Goal: Information Seeking & Learning: Check status

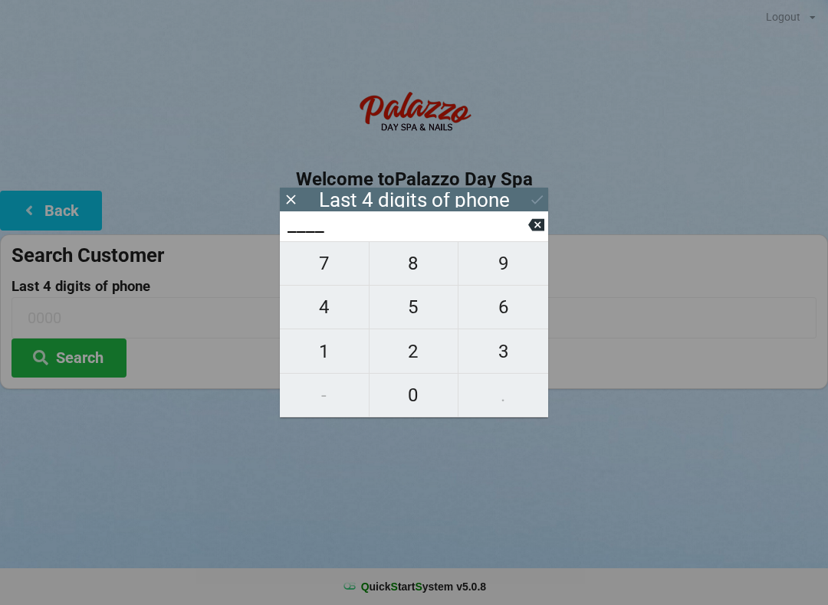
scroll to position [3, 5]
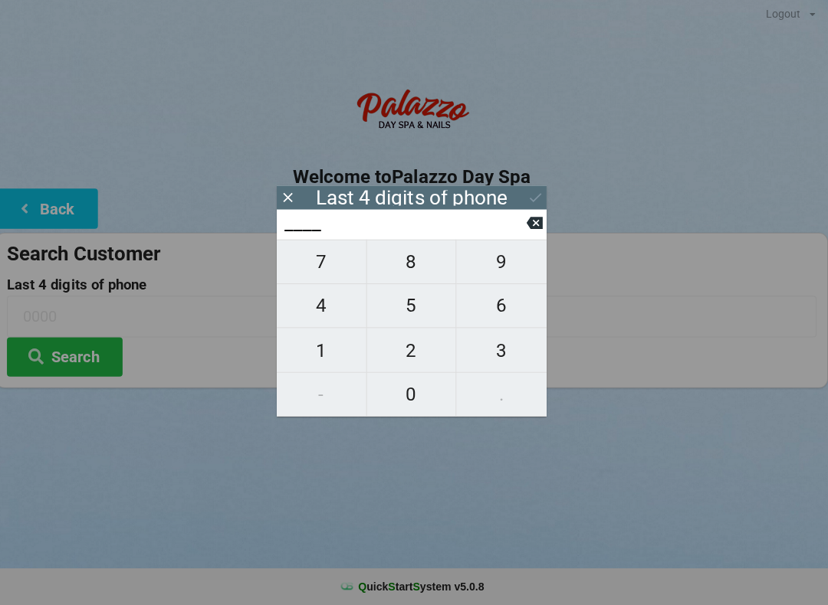
click at [415, 358] on span "2" at bounding box center [413, 352] width 89 height 32
type input "2___"
click at [405, 316] on span "5" at bounding box center [413, 307] width 89 height 32
type input "25__"
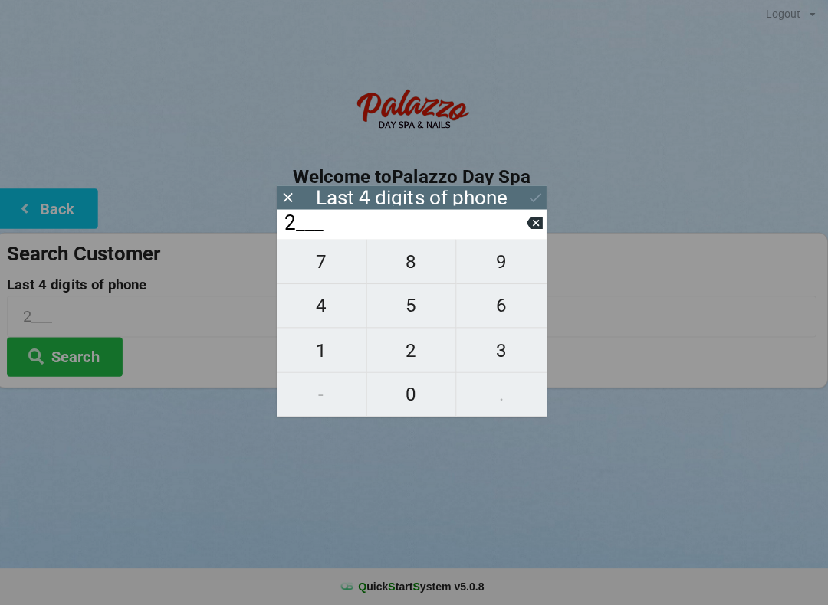
type input "25__"
click at [420, 352] on span "2" at bounding box center [413, 352] width 89 height 32
type input "252_"
click at [497, 317] on span "6" at bounding box center [503, 307] width 90 height 32
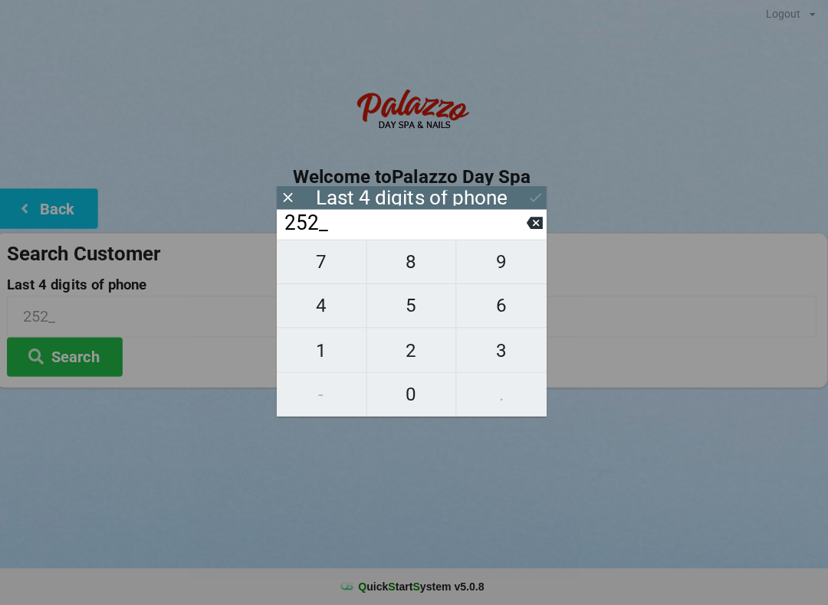
type input "2526"
click at [71, 357] on button "Search" at bounding box center [68, 358] width 115 height 39
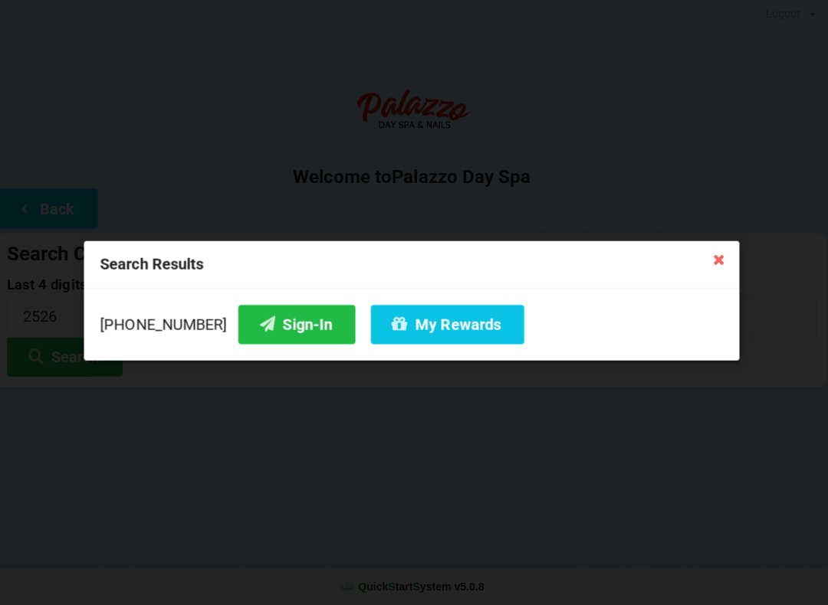
click at [266, 312] on button "Sign-In" at bounding box center [299, 326] width 116 height 39
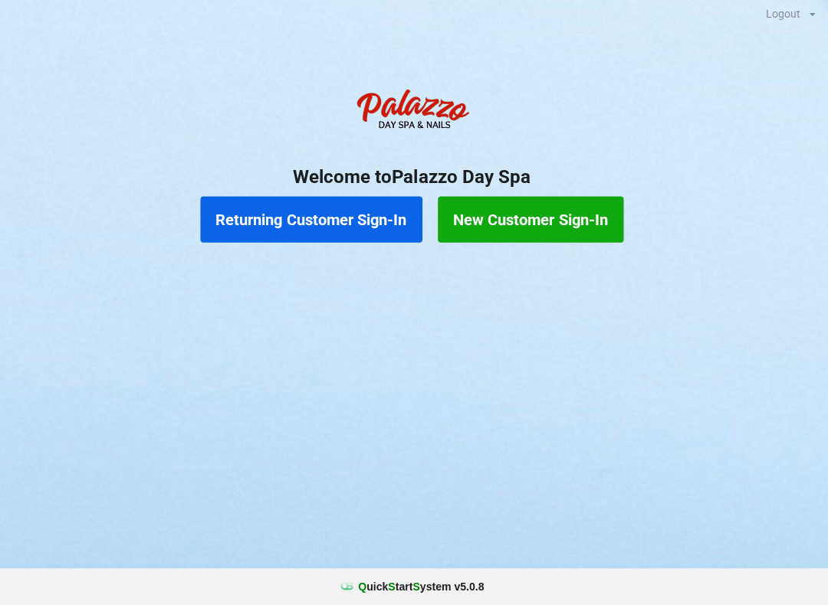
click at [381, 225] on button "Returning Customer Sign-In" at bounding box center [314, 221] width 221 height 46
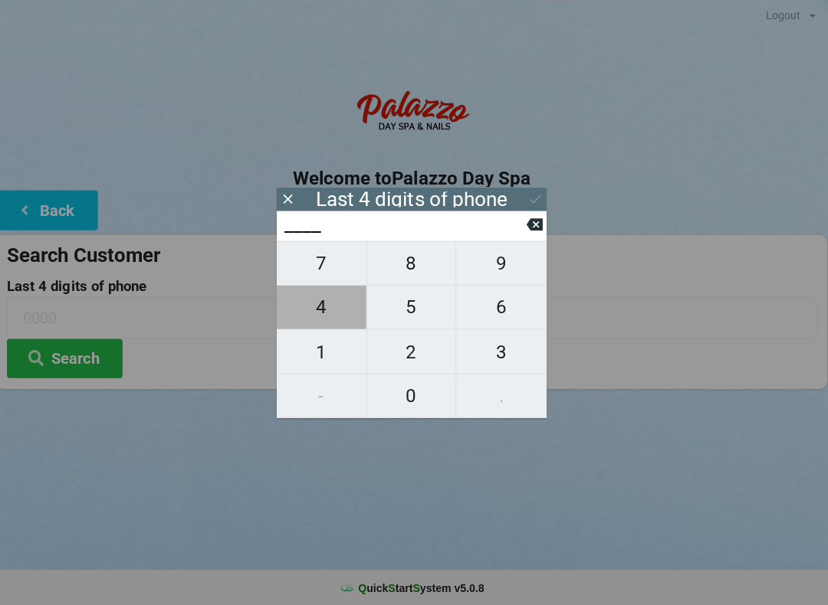
click at [329, 314] on span "4" at bounding box center [324, 307] width 89 height 32
type input "4___"
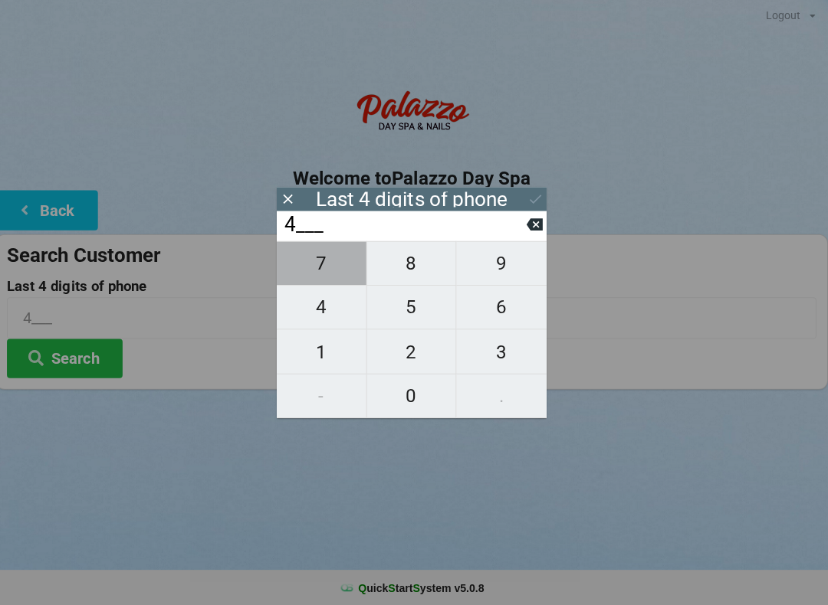
click at [326, 271] on span "7" at bounding box center [324, 264] width 89 height 32
type input "47__"
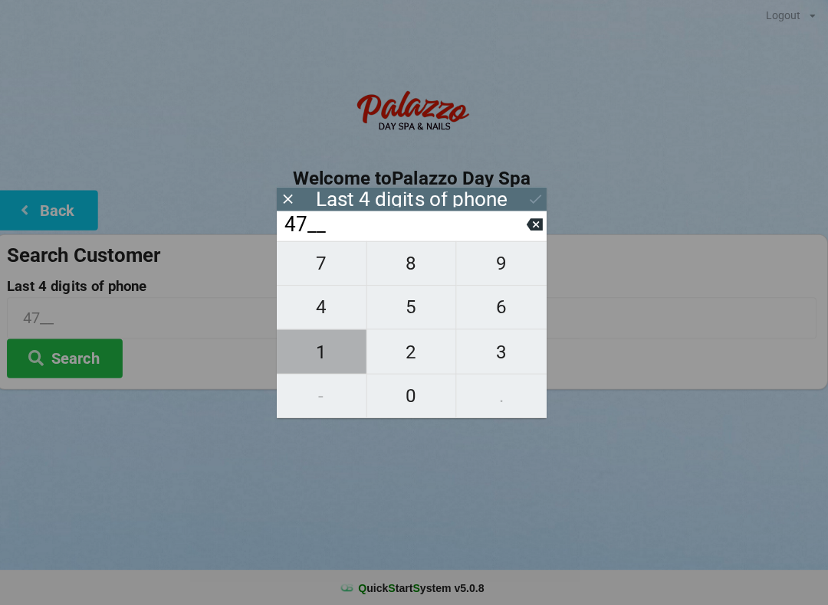
click at [328, 359] on span "1" at bounding box center [324, 352] width 89 height 32
type input "471_"
click at [503, 277] on span "9" at bounding box center [503, 264] width 90 height 32
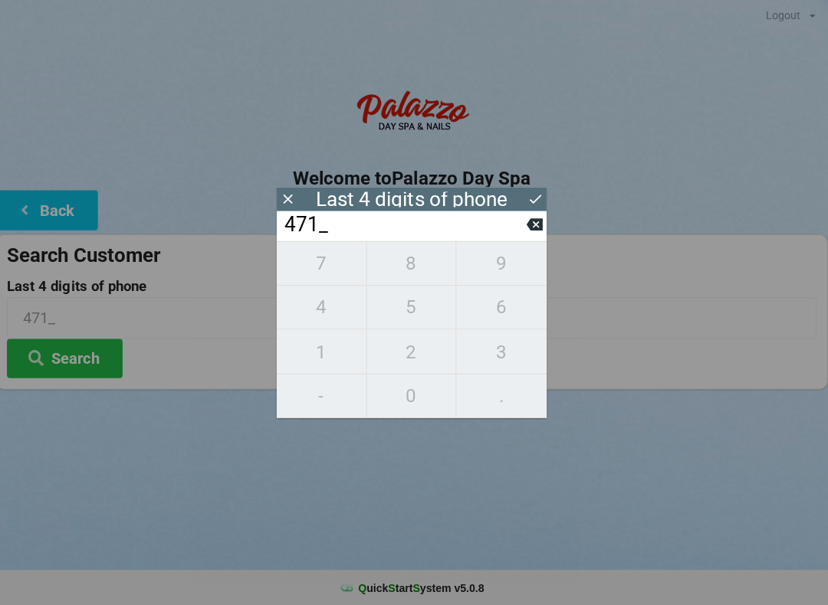
type input "4719"
click at [98, 366] on button "Search" at bounding box center [68, 358] width 115 height 39
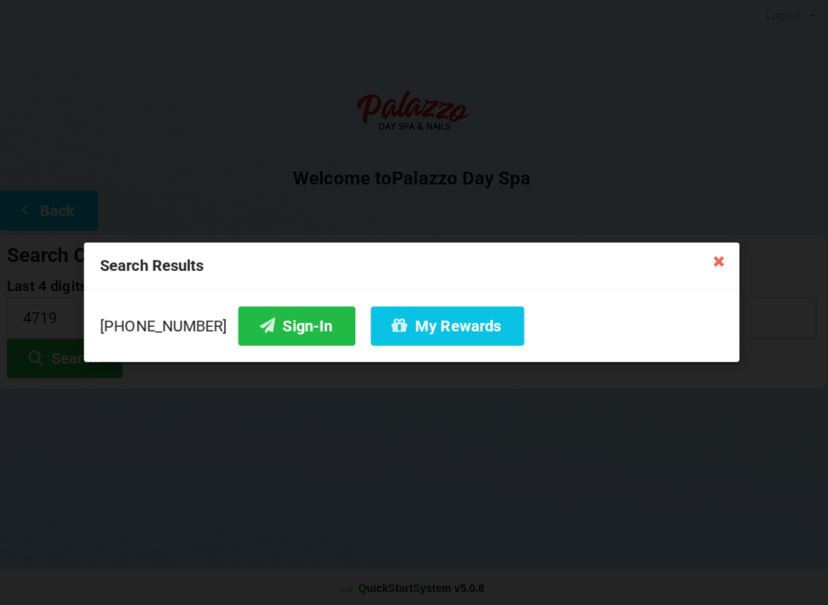
click at [273, 322] on button "Sign-In" at bounding box center [299, 326] width 116 height 39
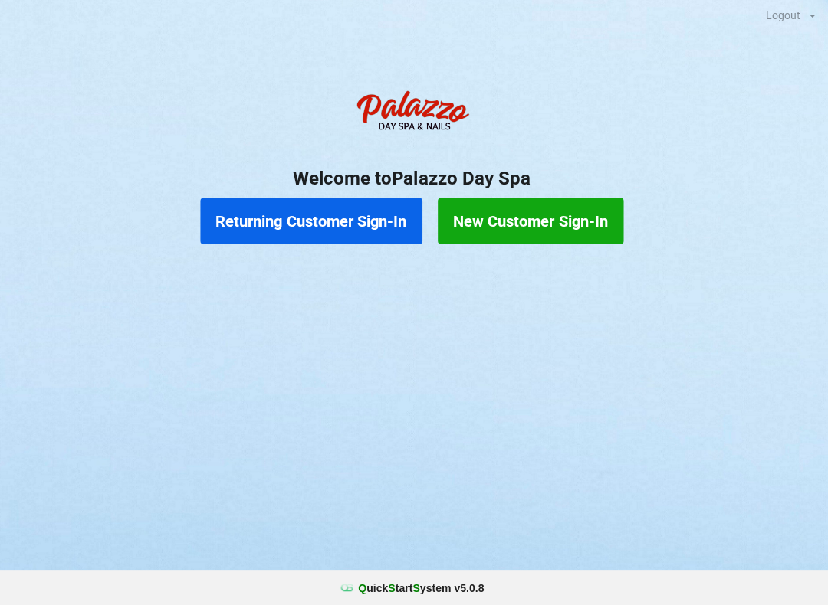
click at [287, 224] on button "Returning Customer Sign-In" at bounding box center [314, 221] width 221 height 46
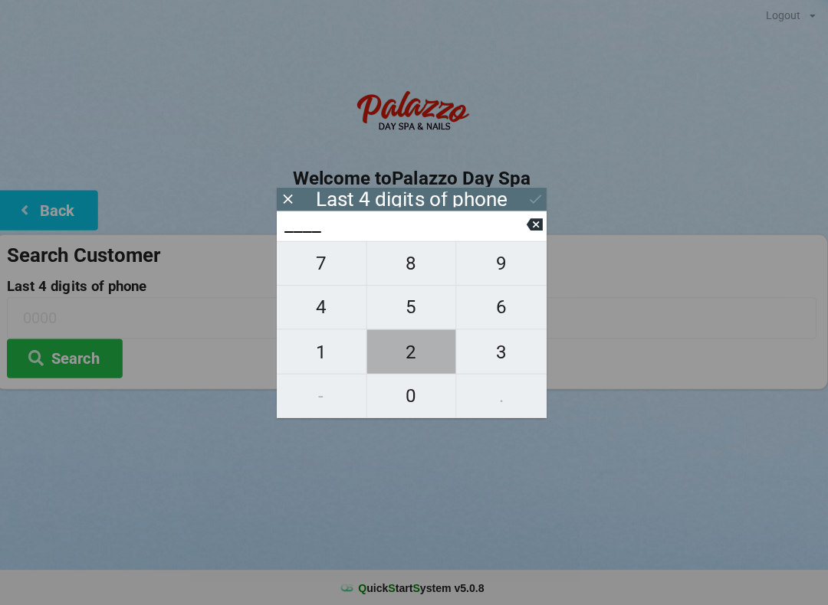
click at [412, 347] on span "2" at bounding box center [413, 352] width 89 height 32
type input "2___"
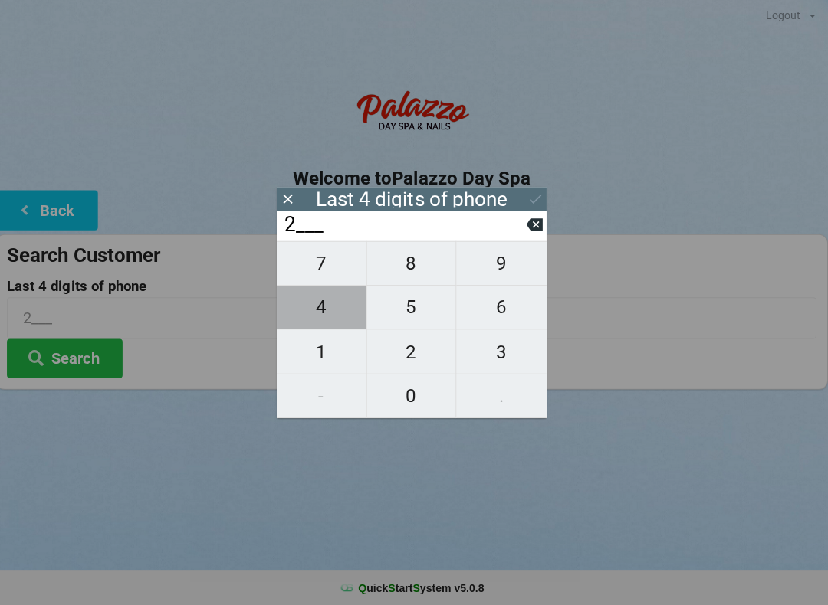
click at [324, 310] on span "4" at bounding box center [324, 307] width 89 height 32
type input "24__"
click at [418, 304] on span "5" at bounding box center [413, 307] width 89 height 32
type input "245_"
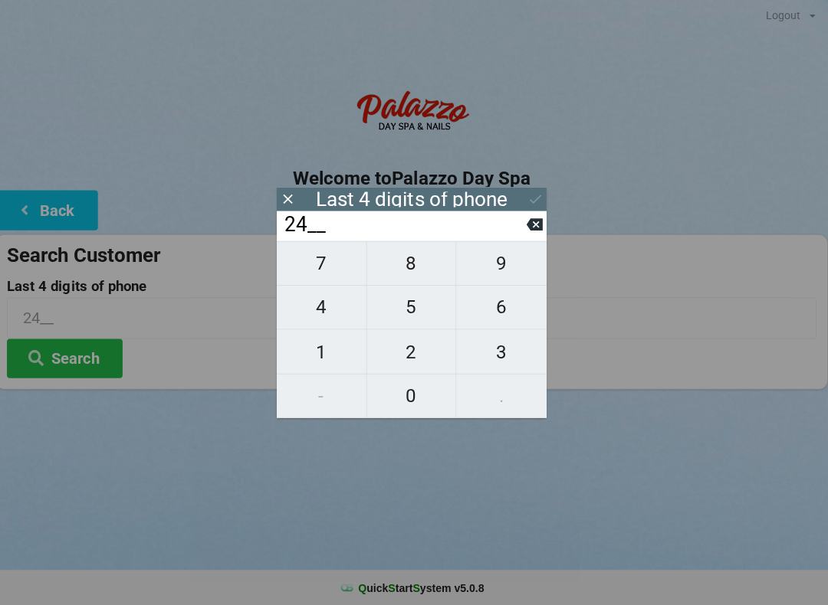
type input "245_"
click at [530, 228] on icon at bounding box center [536, 225] width 16 height 12
click at [500, 310] on span "6" at bounding box center [503, 307] width 90 height 32
type input "246_"
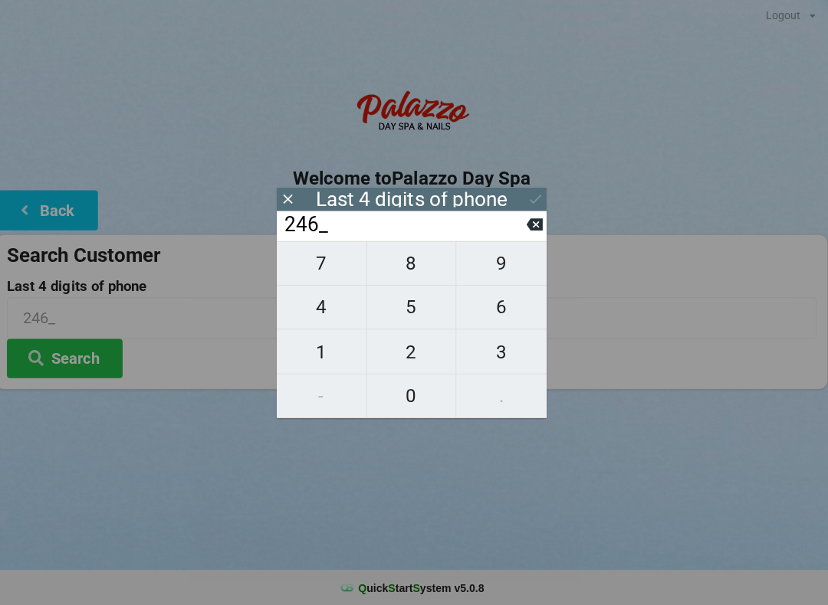
click at [415, 310] on span "5" at bounding box center [413, 307] width 89 height 32
type input "2465"
click at [64, 350] on button "Search" at bounding box center [68, 358] width 115 height 39
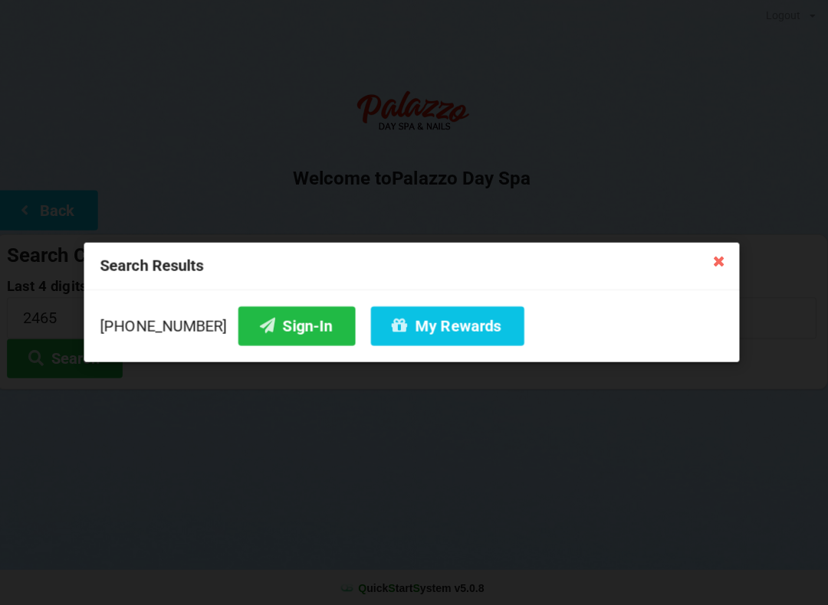
click at [408, 320] on button "My Rewards" at bounding box center [449, 326] width 153 height 39
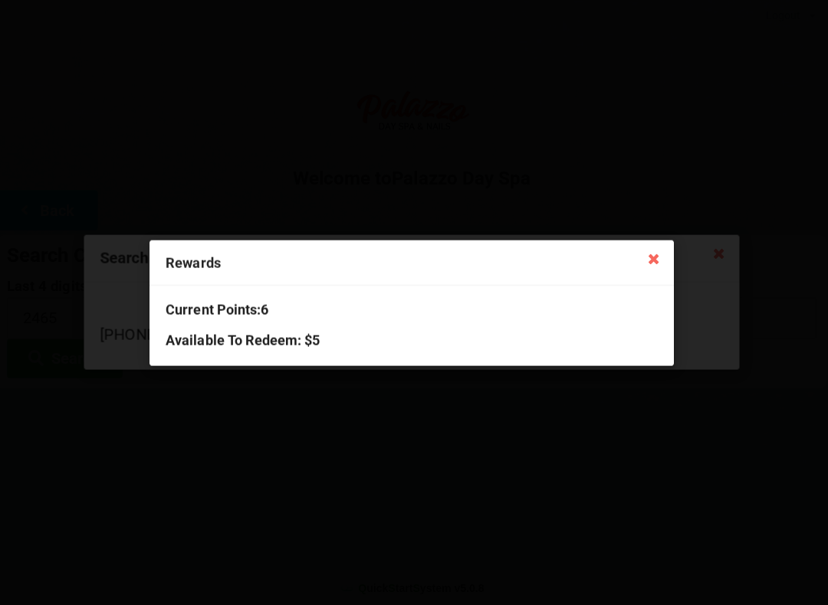
click at [395, 458] on div "Rewards Current Points: 6 Available To Redeem : $5" at bounding box center [414, 302] width 828 height 605
click at [652, 254] on icon at bounding box center [654, 258] width 25 height 25
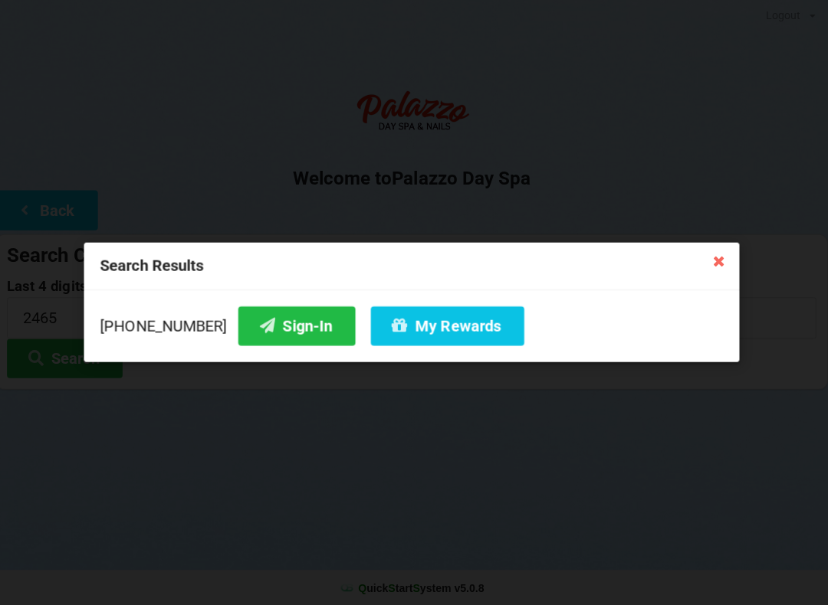
click at [188, 266] on div "Search Results" at bounding box center [413, 267] width 651 height 48
click at [282, 330] on button "Sign-In" at bounding box center [299, 326] width 116 height 39
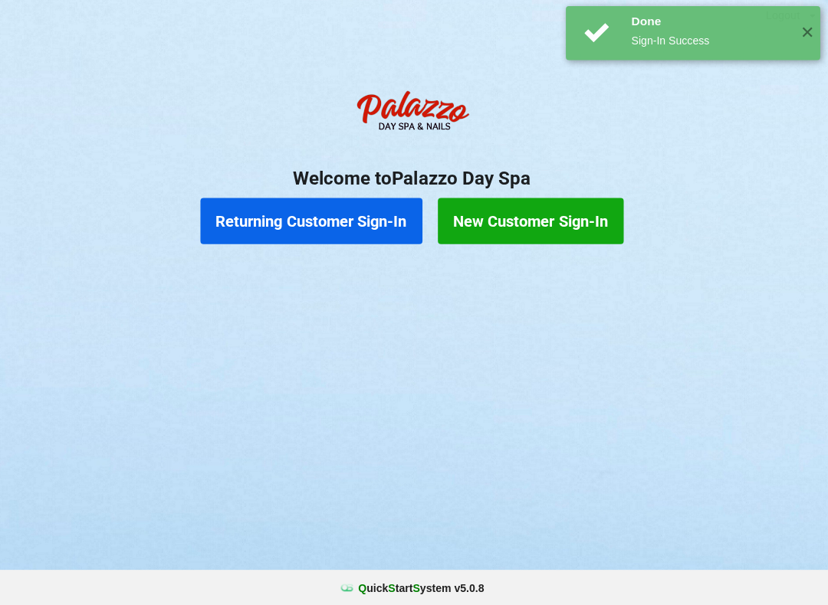
click at [361, 208] on button "Returning Customer Sign-In" at bounding box center [314, 221] width 221 height 46
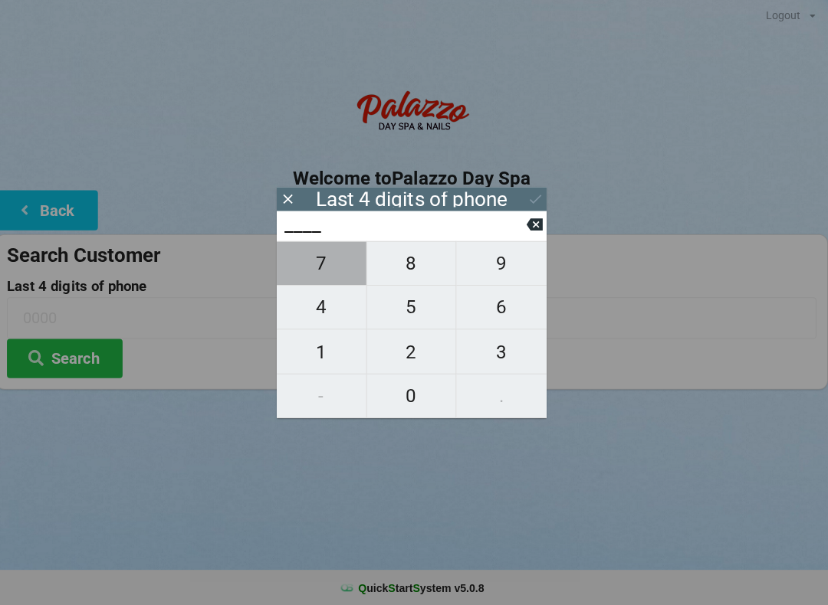
click at [330, 274] on span "7" at bounding box center [324, 264] width 89 height 32
type input "7___"
click at [322, 320] on span "4" at bounding box center [324, 307] width 89 height 32
type input "74__"
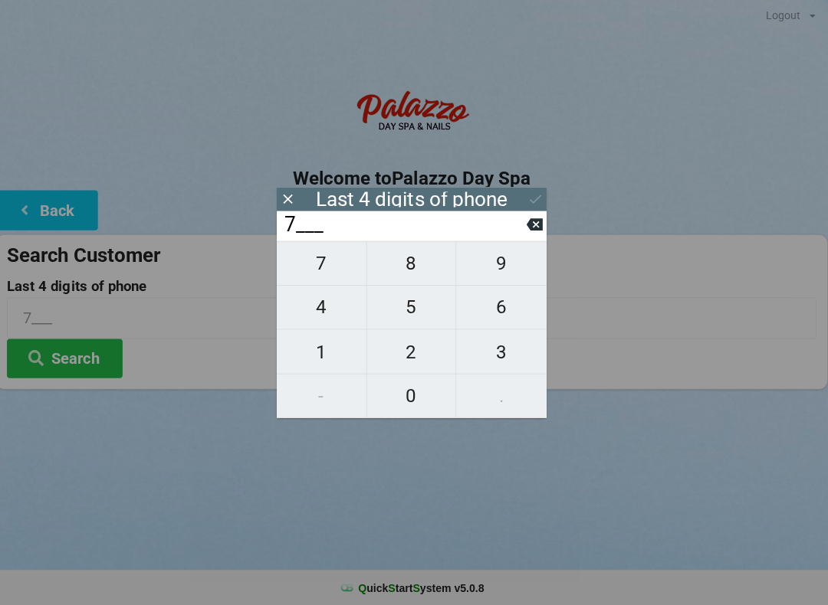
type input "74__"
click at [408, 280] on span "8" at bounding box center [413, 264] width 89 height 32
type input "748_"
click at [503, 271] on span "9" at bounding box center [503, 264] width 90 height 32
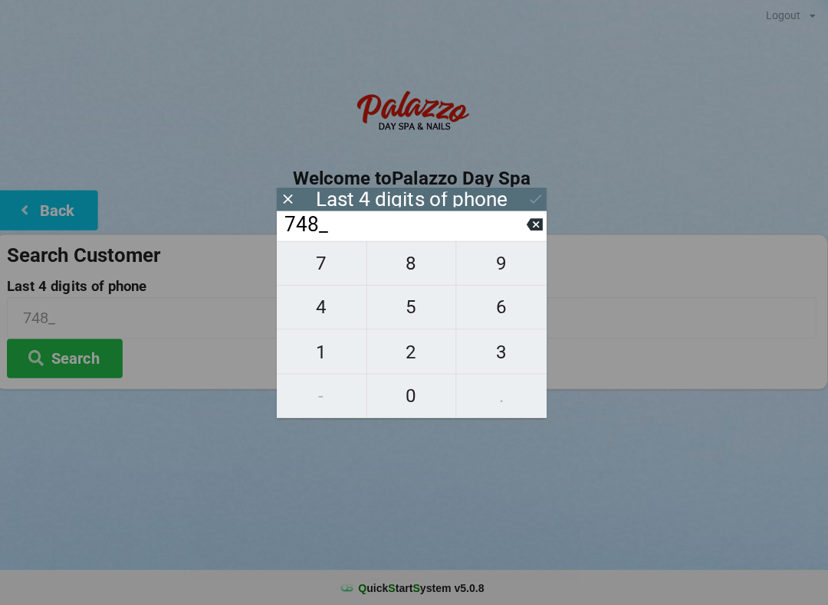
type input "7489"
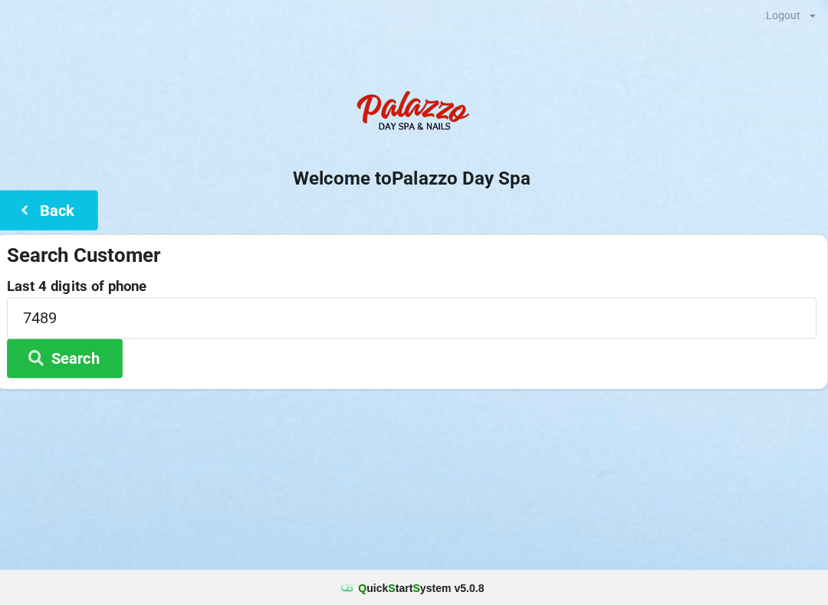
click at [83, 361] on button "Search" at bounding box center [68, 358] width 115 height 39
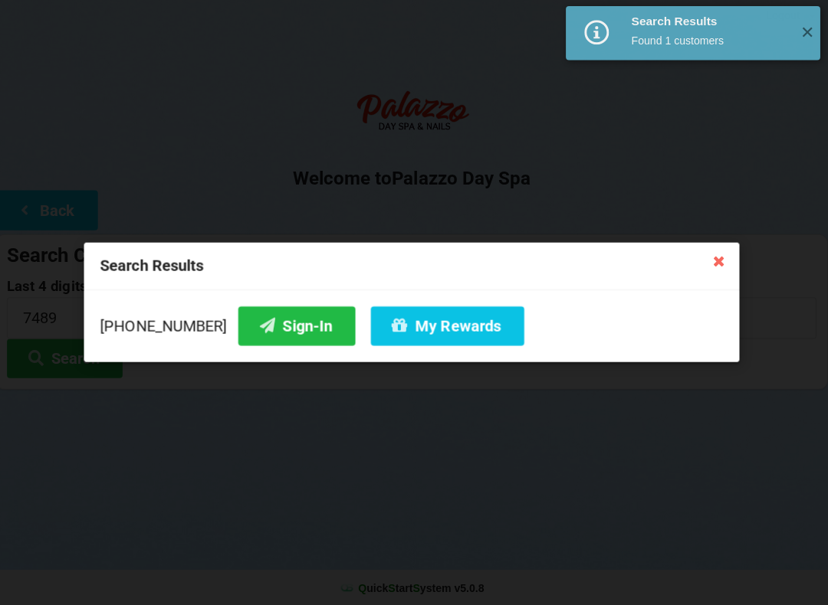
click at [280, 326] on button "Sign-In" at bounding box center [299, 326] width 116 height 39
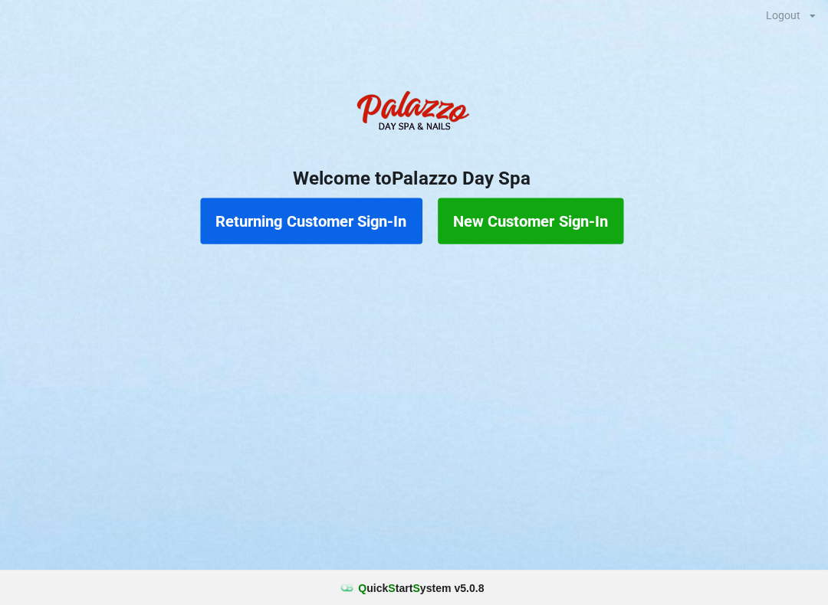
click at [264, 199] on button "Returning Customer Sign-In" at bounding box center [314, 221] width 221 height 46
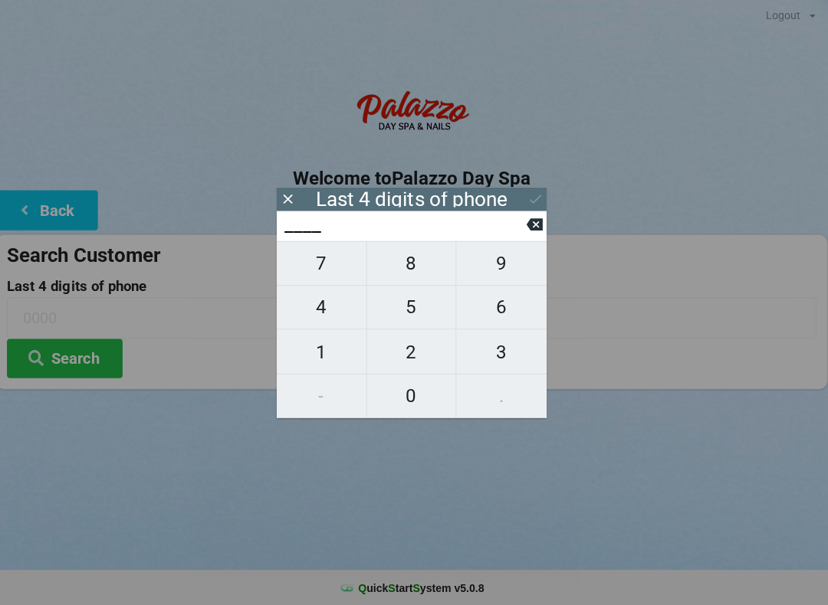
click at [498, 262] on span "9" at bounding box center [503, 264] width 90 height 32
type input "9___"
click at [402, 385] on span "0" at bounding box center [413, 395] width 89 height 32
type input "90__"
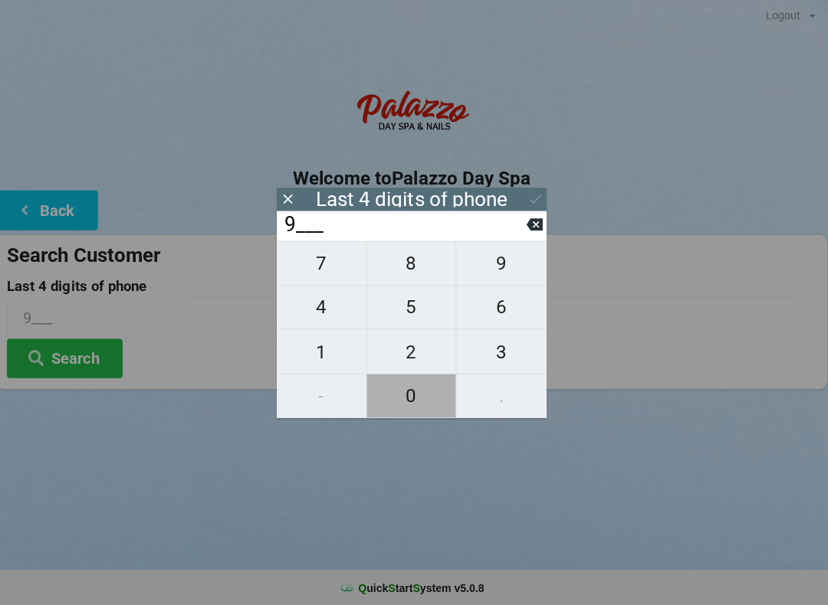
type input "90__"
click at [394, 339] on span "2" at bounding box center [413, 352] width 89 height 32
type input "902_"
click at [313, 302] on span "4" at bounding box center [324, 307] width 89 height 32
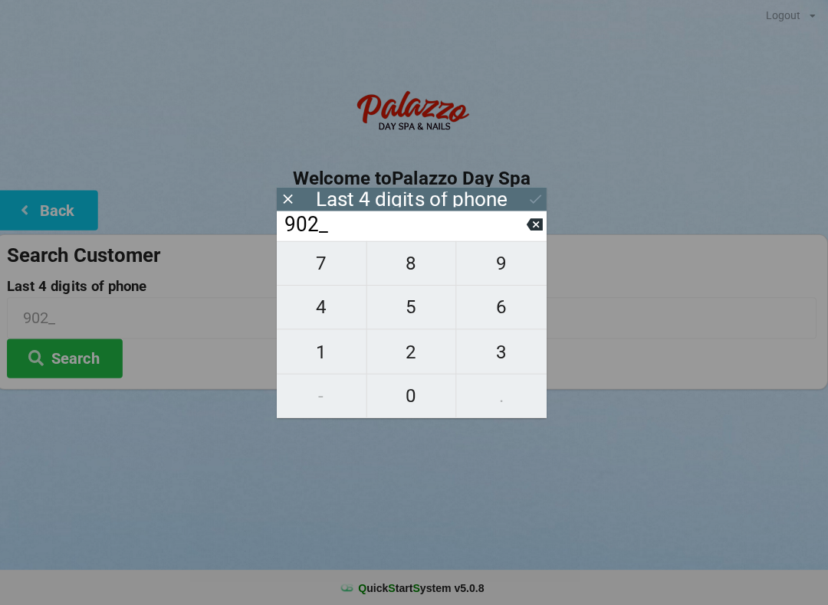
type input "9024"
click at [51, 353] on button "Search" at bounding box center [68, 358] width 115 height 39
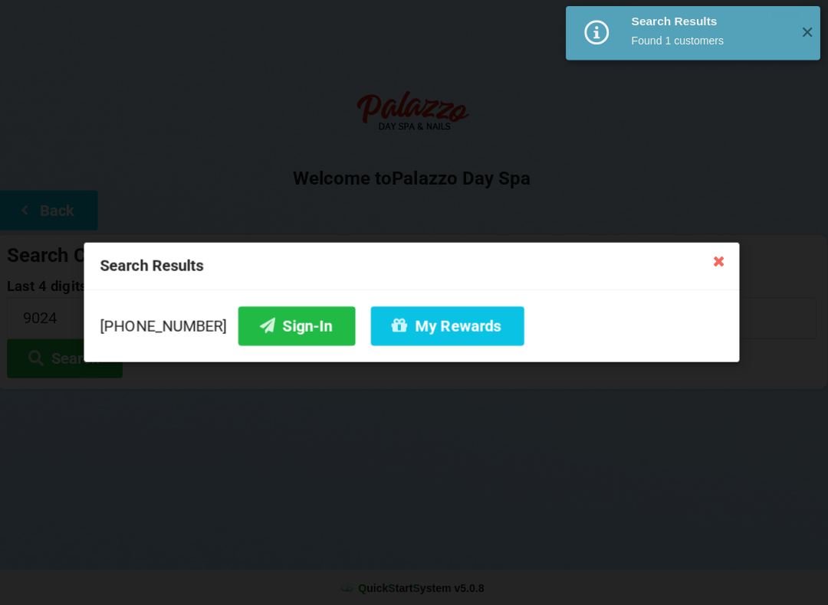
click at [271, 320] on button "Sign-In" at bounding box center [299, 326] width 116 height 39
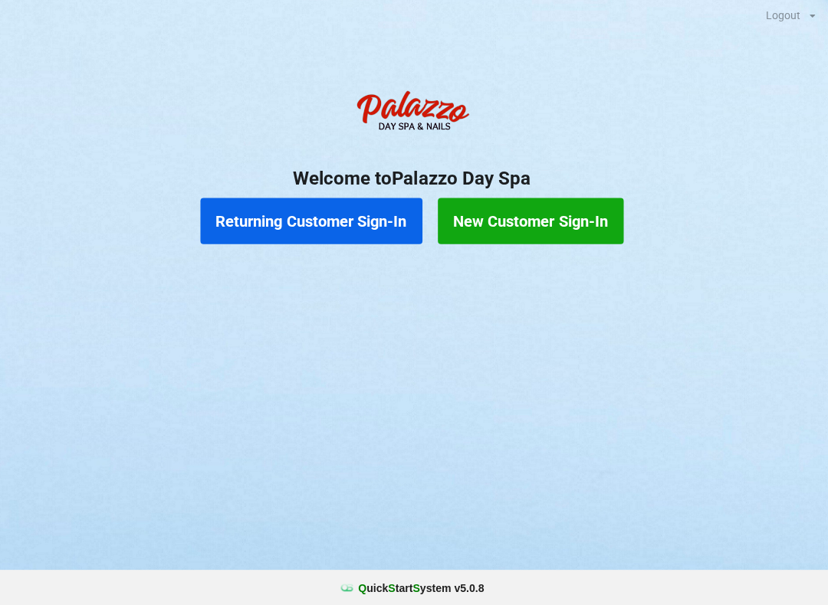
click at [358, 234] on button "Returning Customer Sign-In" at bounding box center [314, 221] width 221 height 46
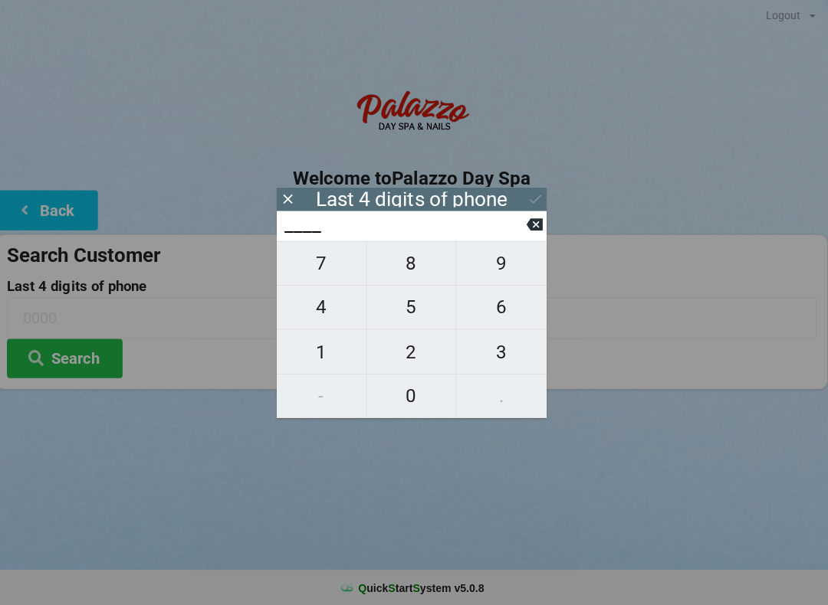
click at [487, 276] on span "9" at bounding box center [503, 264] width 90 height 32
type input "9___"
click at [409, 405] on span "0" at bounding box center [413, 395] width 89 height 32
type input "90__"
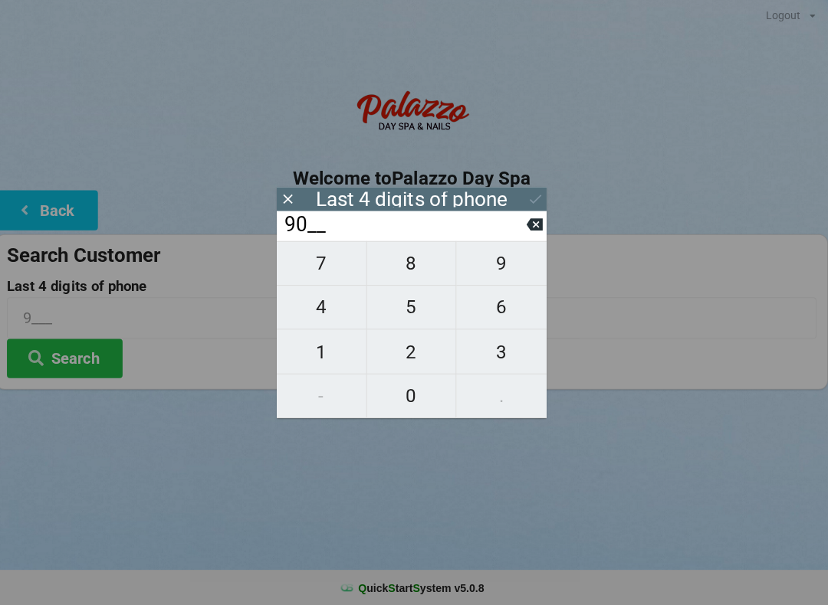
type input "90__"
click at [411, 349] on span "2" at bounding box center [413, 352] width 89 height 32
type input "902_"
click at [328, 315] on span "4" at bounding box center [324, 307] width 89 height 32
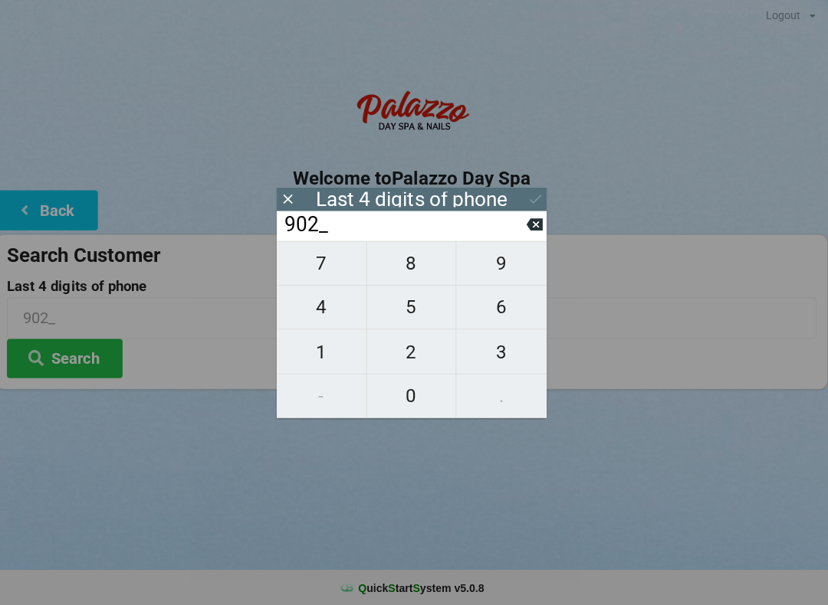
type input "9024"
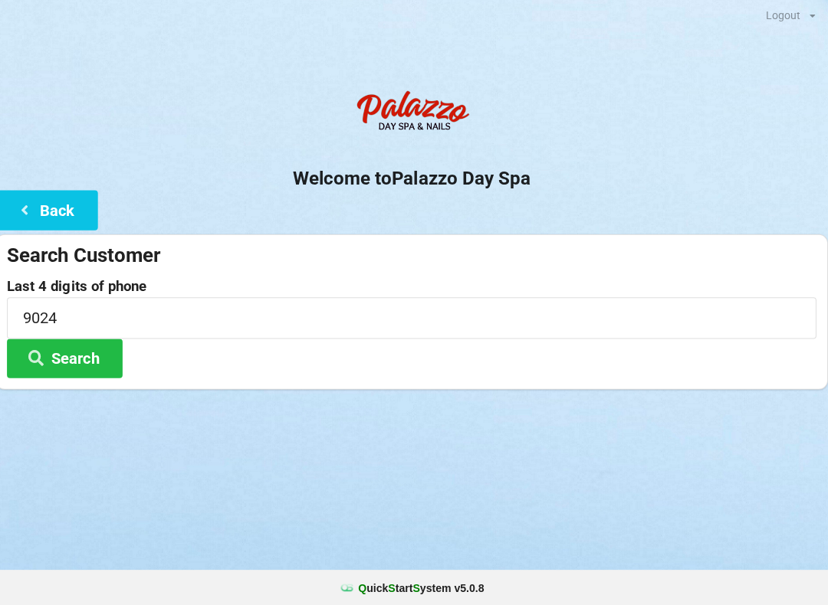
click at [65, 358] on button "Search" at bounding box center [68, 358] width 115 height 39
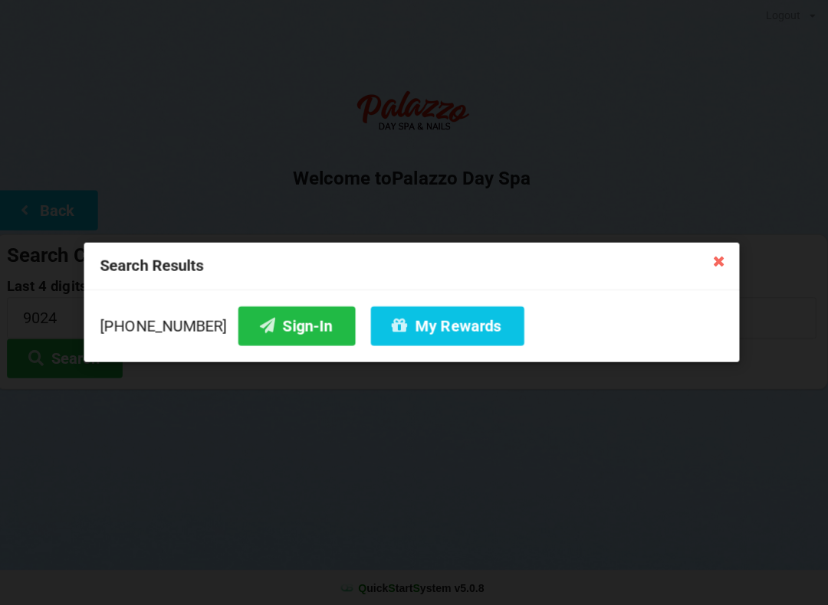
click at [389, 330] on button "My Rewards" at bounding box center [449, 326] width 153 height 39
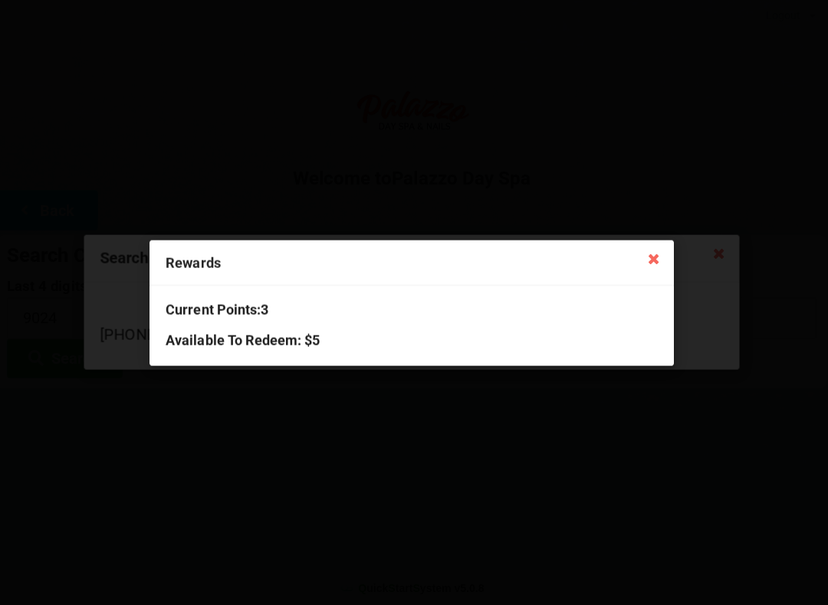
click at [659, 265] on icon at bounding box center [654, 258] width 25 height 25
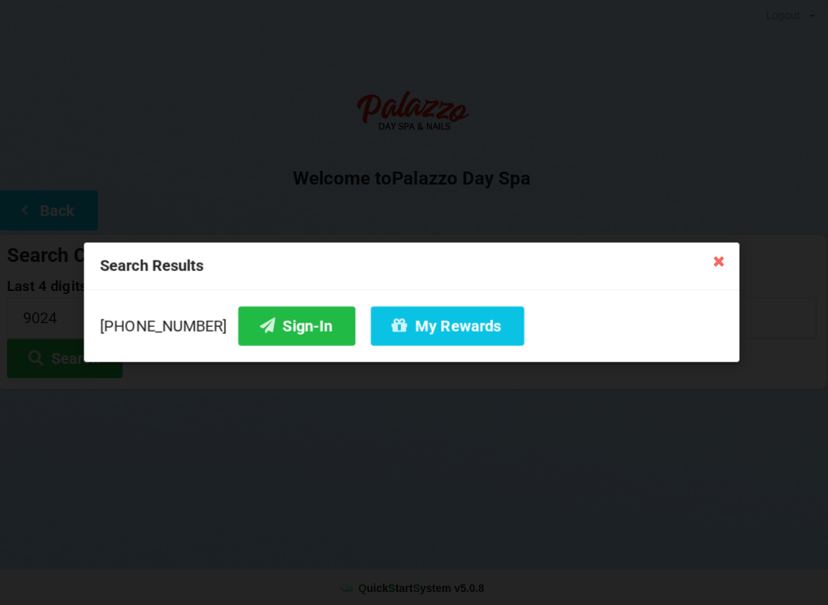
click at [717, 269] on icon at bounding box center [719, 260] width 25 height 25
